Goal: Find contact information: Find contact information

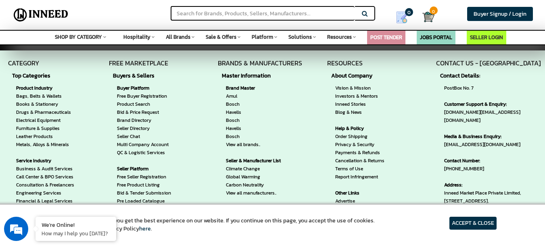
scroll to position [646, 0]
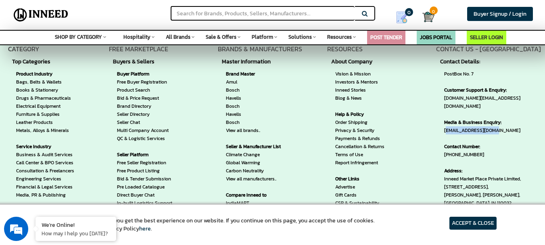
drag, startPoint x: 519, startPoint y: 124, endPoint x: 444, endPoint y: 129, distance: 75.6
click at [444, 129] on div "CONTACT US - [GEOGRAPHIC_DATA] Contact Details: PostBox No. 7 Customer Support …" at bounding box center [490, 153] width 109 height 219
copy span "[EMAIL_ADDRESS][DOMAIN_NAME]"
drag, startPoint x: 478, startPoint y: 146, endPoint x: 453, endPoint y: 148, distance: 24.7
click at [453, 148] on span "Contact Number: [PHONE_NUMBER]" at bounding box center [490, 151] width 93 height 16
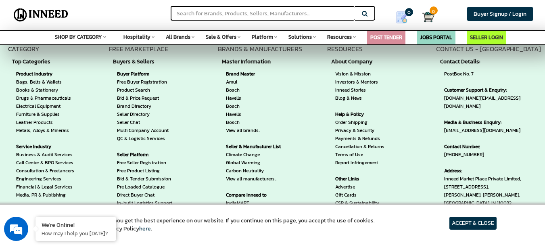
click at [494, 148] on span "Contact Number: [PHONE_NUMBER]" at bounding box center [490, 151] width 93 height 16
drag, startPoint x: 485, startPoint y: 147, endPoint x: 454, endPoint y: 147, distance: 31.1
click at [454, 147] on span "Contact Number: [PHONE_NUMBER]" at bounding box center [490, 151] width 93 height 16
click at [486, 143] on strong "Contact Number:" at bounding box center [490, 147] width 93 height 8
drag, startPoint x: 486, startPoint y: 145, endPoint x: 442, endPoint y: 149, distance: 43.8
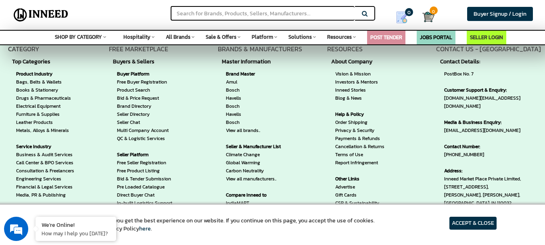
click at [442, 149] on div "CONTACT US - [GEOGRAPHIC_DATA] Contact Details: PostBox No. 7 Customer Support …" at bounding box center [490, 153] width 109 height 219
copy span "[PHONE_NUMBER]"
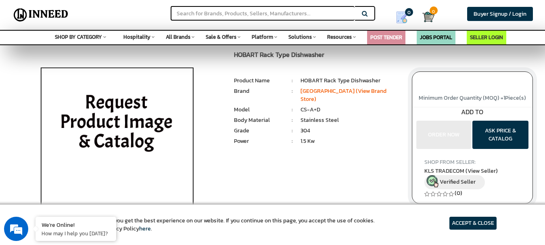
scroll to position [0, 0]
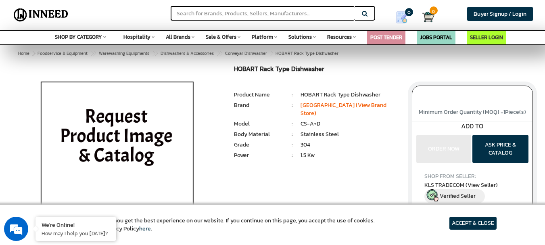
click at [260, 38] on span "Platform" at bounding box center [262, 37] width 21 height 8
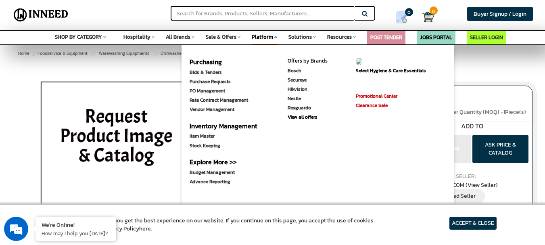
click at [229, 42] on div "SHOP BY CATEGORY Space Agriculture & Farming Apparel & Garments Architecture & …" at bounding box center [272, 37] width 545 height 15
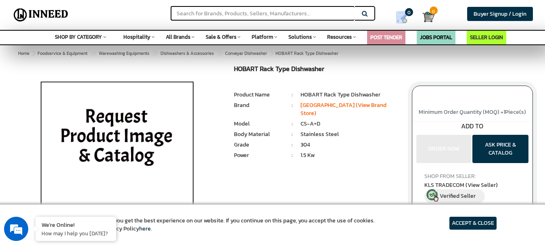
click at [227, 40] on span "Sale & Offers" at bounding box center [221, 37] width 31 height 8
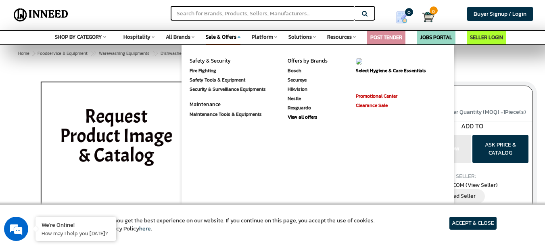
click at [175, 40] on span "All Brands" at bounding box center [178, 37] width 25 height 8
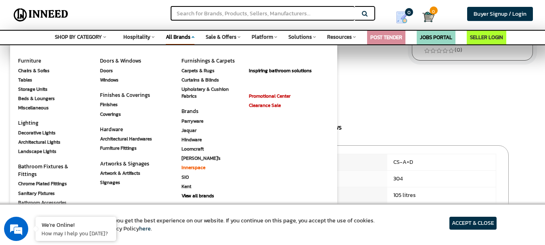
scroll to position [161, 0]
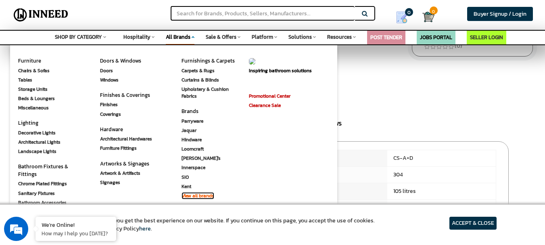
click at [201, 194] on link "View all brands" at bounding box center [198, 195] width 33 height 7
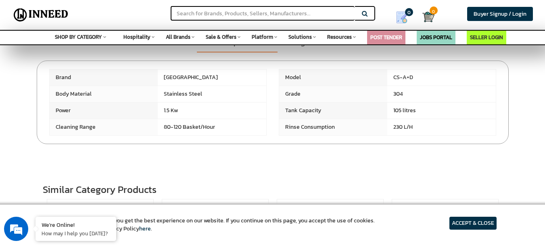
scroll to position [283, 0]
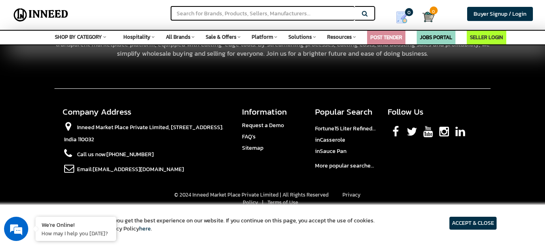
scroll to position [1230, 0]
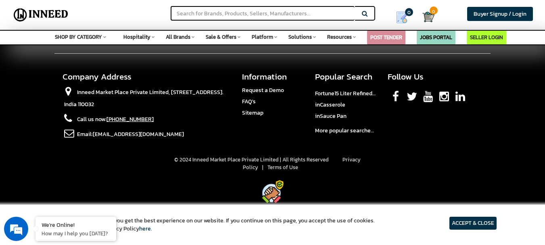
drag, startPoint x: 150, startPoint y: 119, endPoint x: 117, endPoint y: 118, distance: 33.5
click at [117, 118] on li "Call us now: [PHONE_NUMBER]" at bounding box center [147, 120] width 168 height 15
copy span "72177 10766"
